Goal: Task Accomplishment & Management: Manage account settings

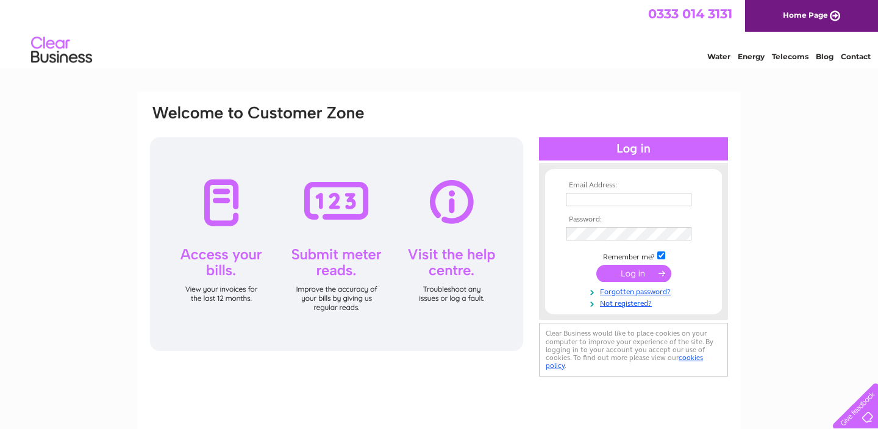
type input "maral@maraldress.co.uk"
click at [636, 277] on input "submit" at bounding box center [634, 273] width 75 height 17
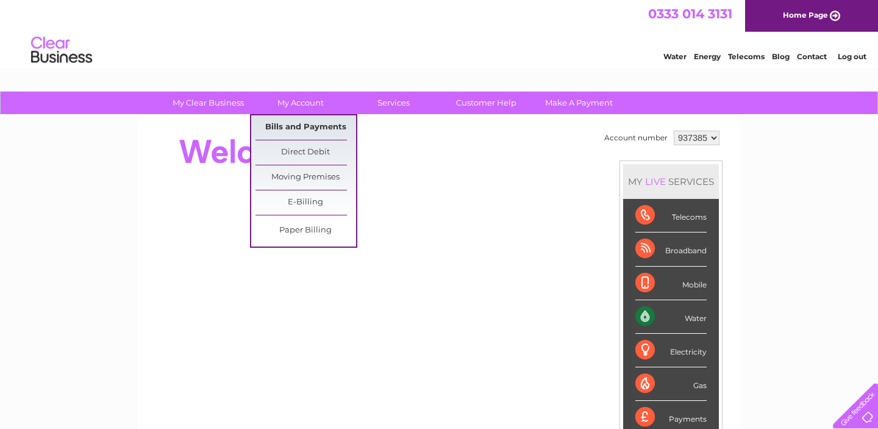
click at [317, 124] on link "Bills and Payments" at bounding box center [306, 127] width 101 height 24
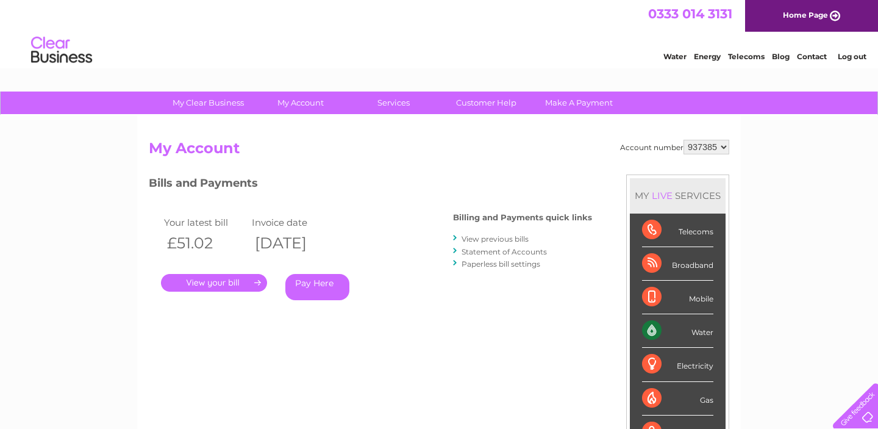
click at [499, 238] on link "View previous bills" at bounding box center [495, 238] width 67 height 9
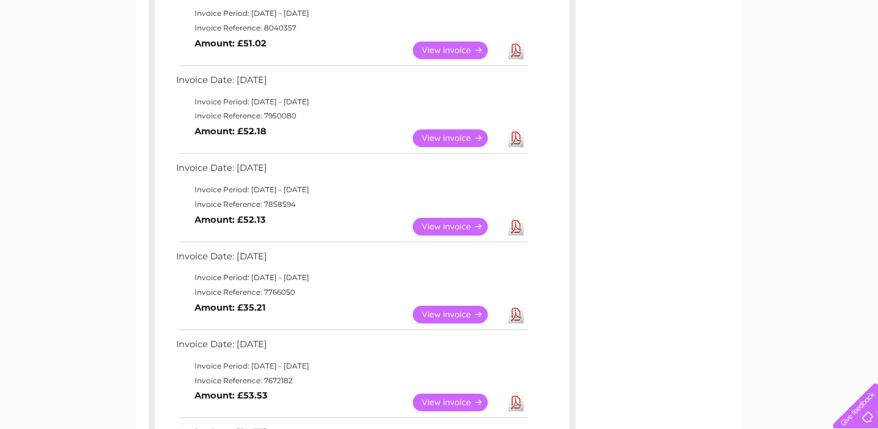
scroll to position [252, 0]
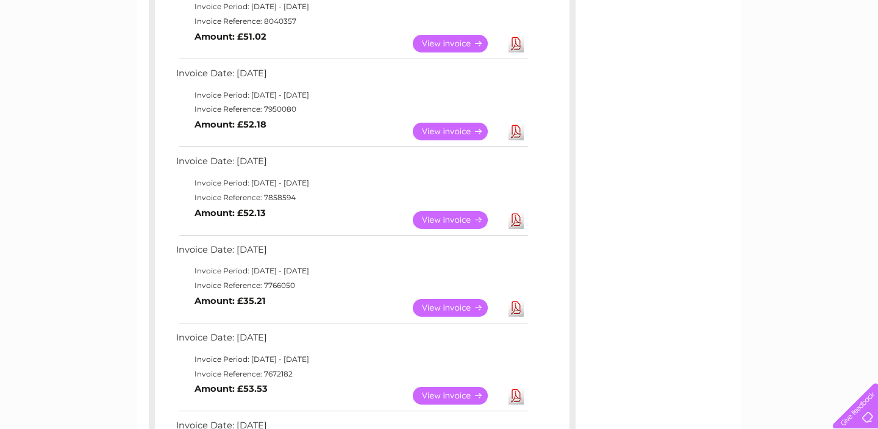
click at [467, 310] on link "View" at bounding box center [458, 308] width 90 height 18
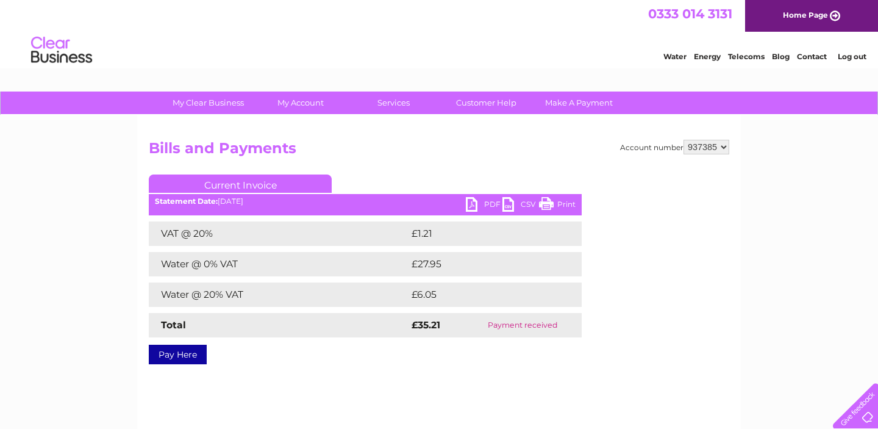
click at [486, 204] on link "PDF" at bounding box center [484, 206] width 37 height 18
